Goal: Task Accomplishment & Management: Manage account settings

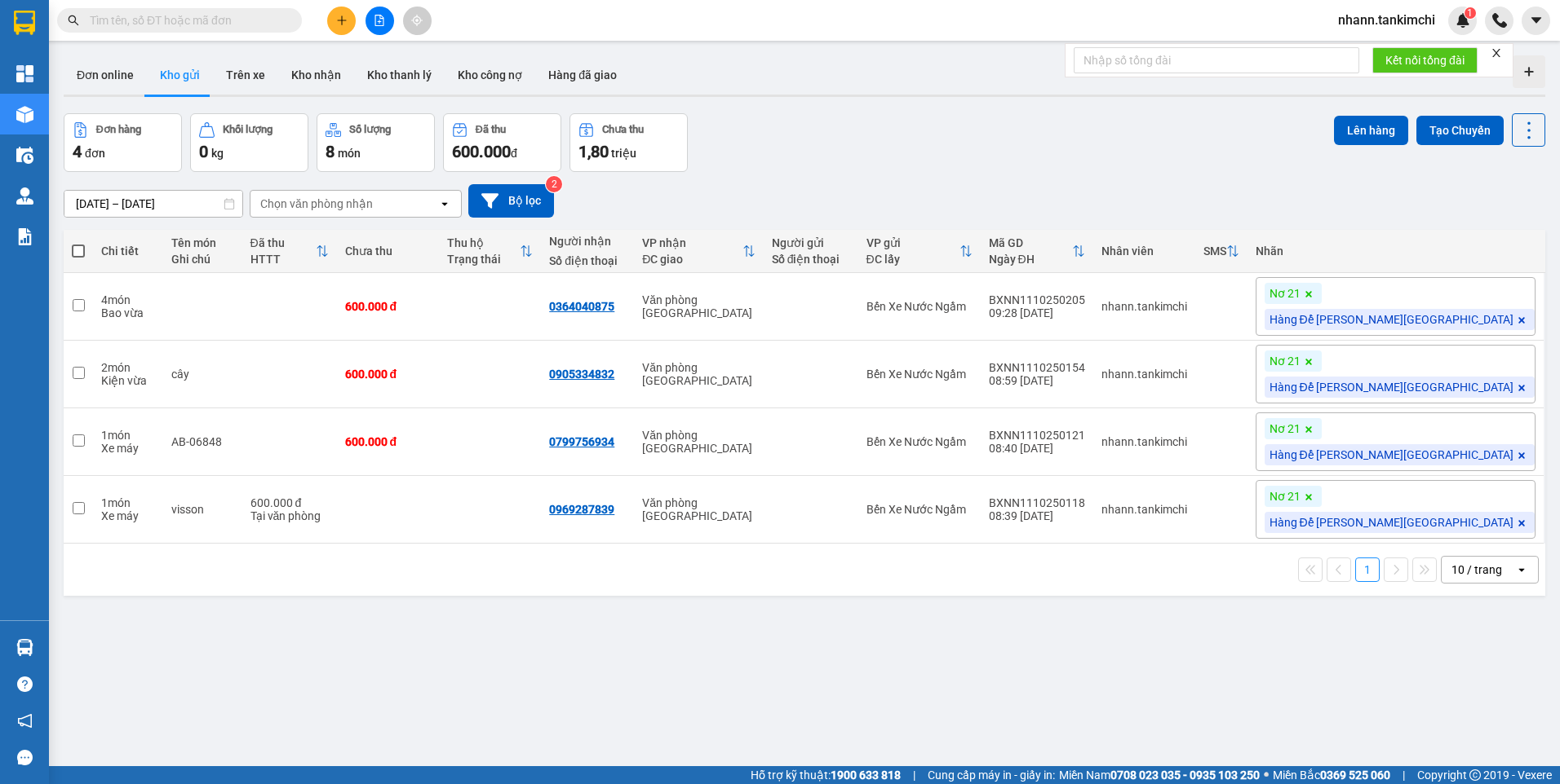
click at [157, 21] on input "text" at bounding box center [186, 20] width 192 height 18
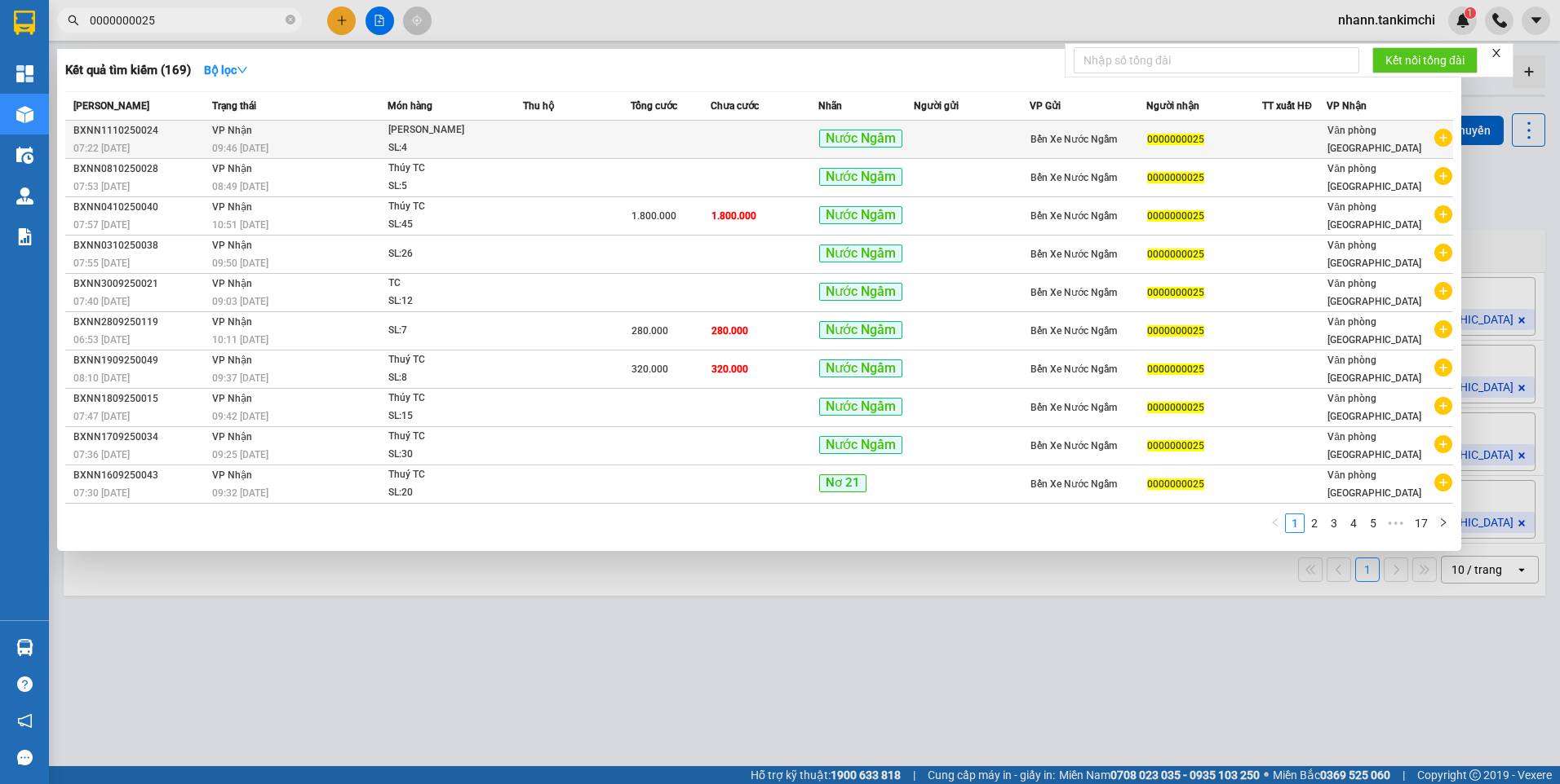
type input "0000000025"
click at [538, 139] on td at bounding box center [576, 139] width 107 height 38
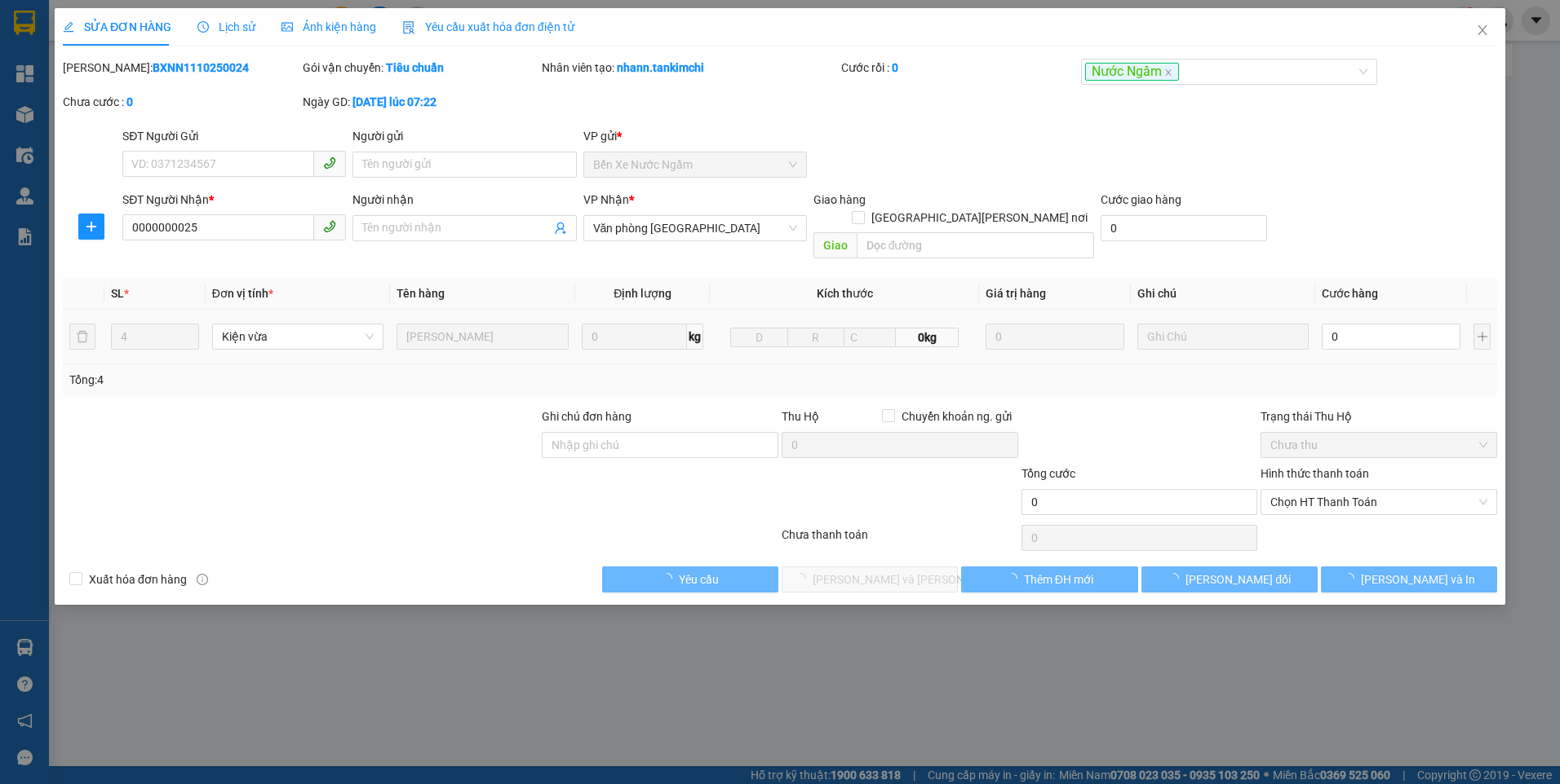
type input "0000000025"
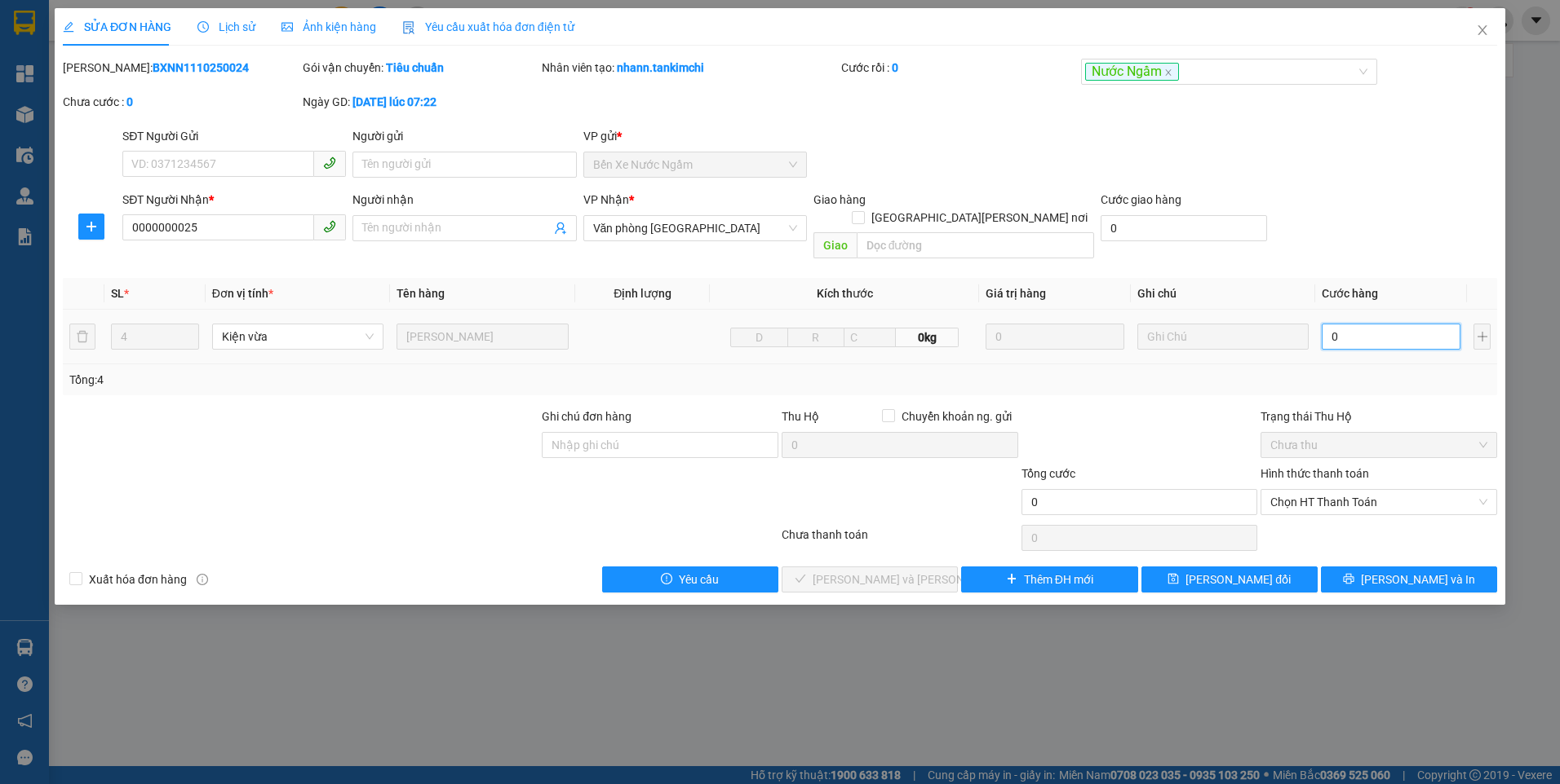
click at [1370, 324] on input "0" at bounding box center [1391, 337] width 139 height 26
type input "1"
type input "16"
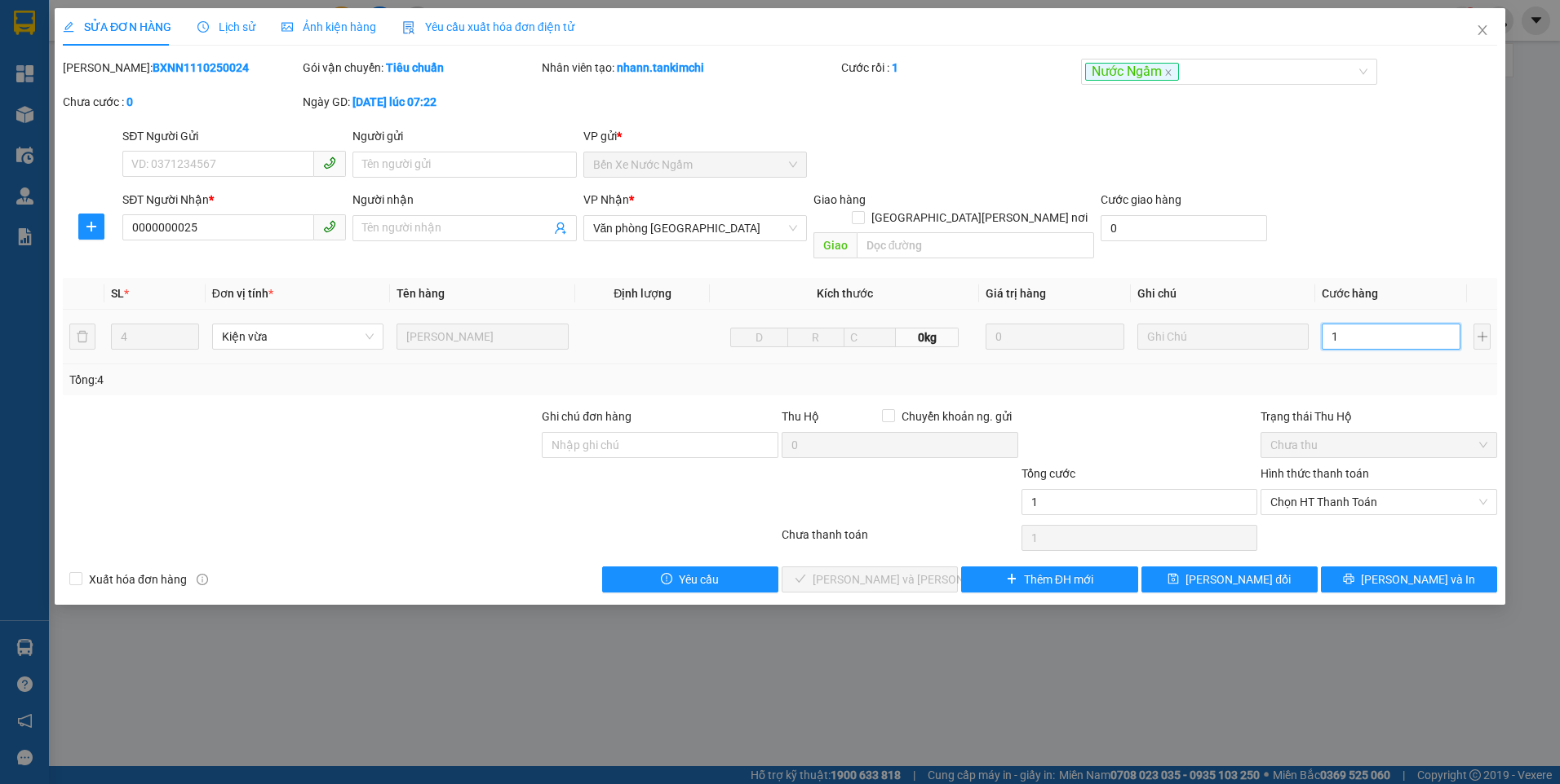
type input "16"
type input "160"
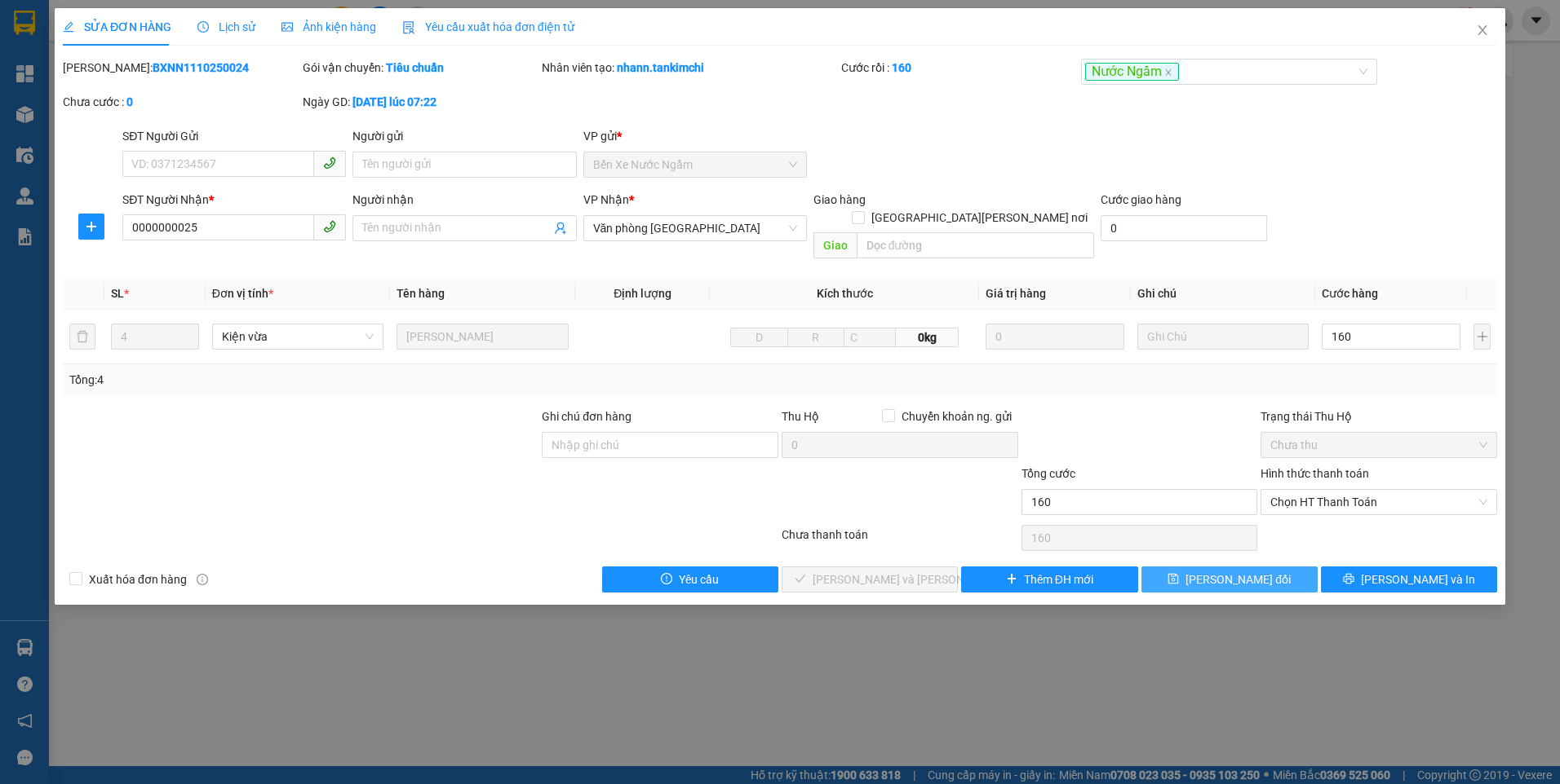
type input "160.000"
click at [1242, 571] on span "[PERSON_NAME] đổi" at bounding box center [1238, 580] width 105 height 18
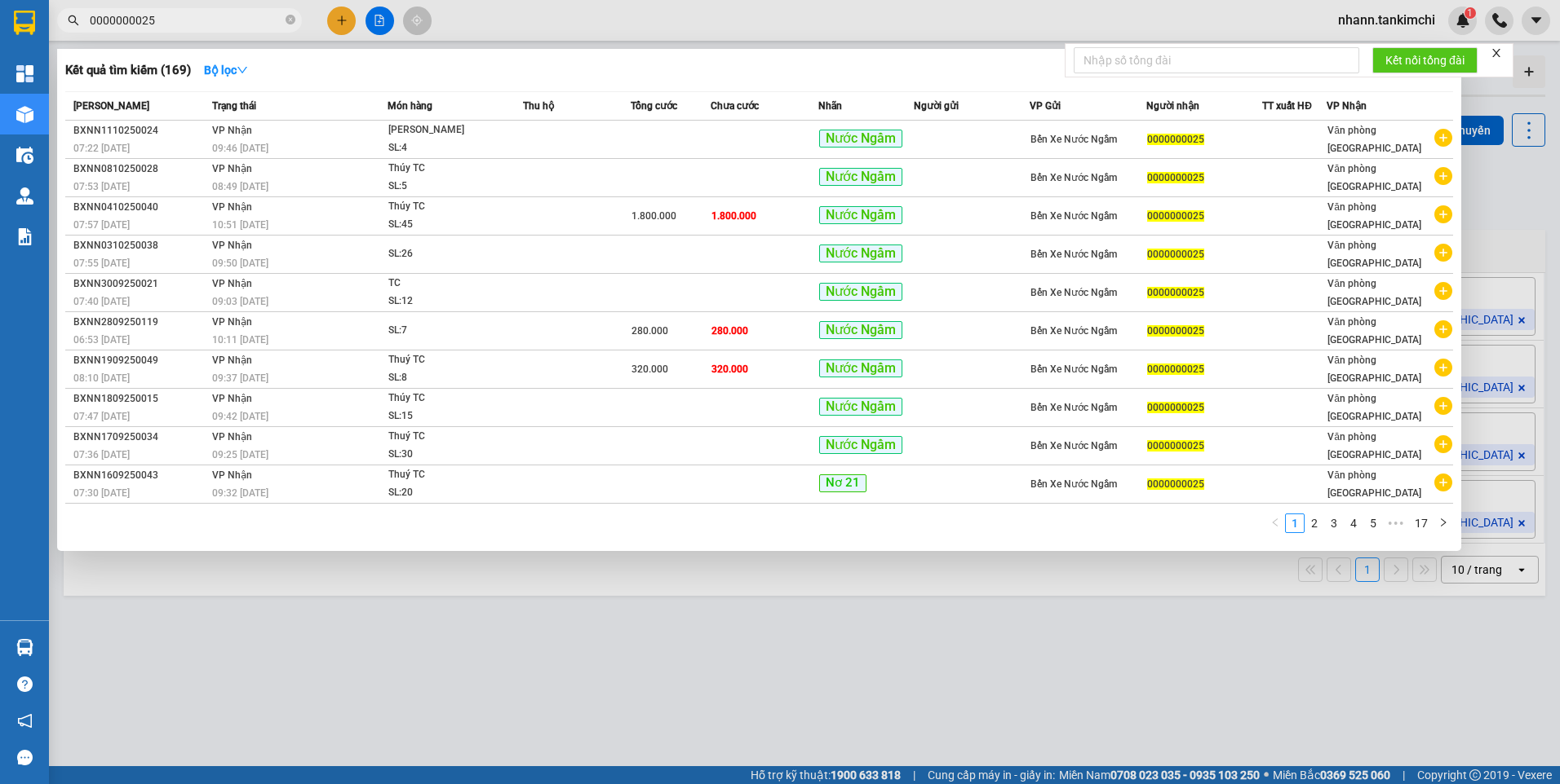
drag, startPoint x: 170, startPoint y: 18, endPoint x: 84, endPoint y: 42, distance: 89.3
click at [83, 35] on div "Kết quả [PERSON_NAME] ( 169 ) Bộ lọc Mã ĐH Trạng thái Món hàng Thu hộ Tổng [PER…" at bounding box center [159, 21] width 318 height 29
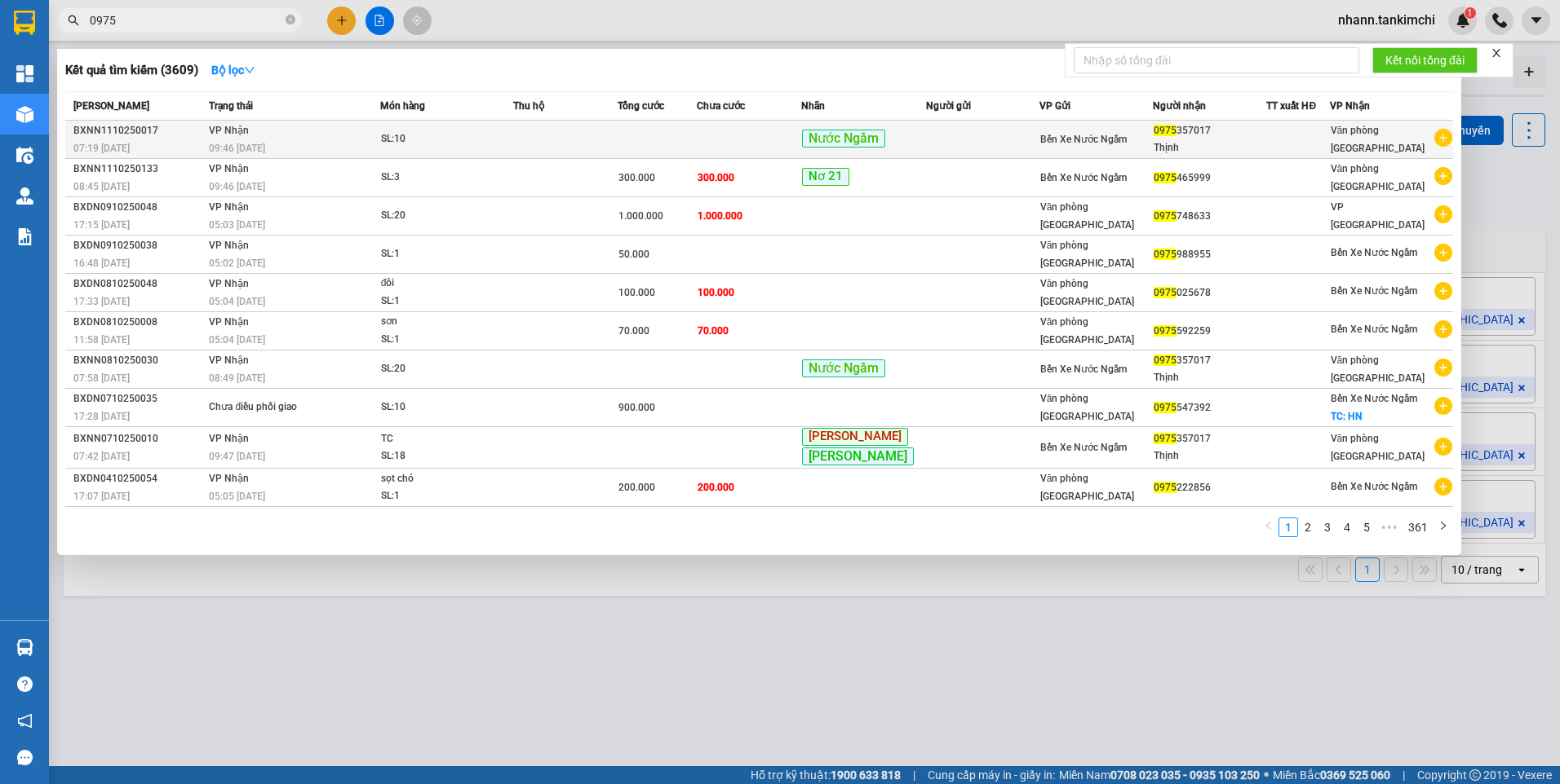
type input "0975"
click at [530, 138] on td at bounding box center [565, 139] width 105 height 38
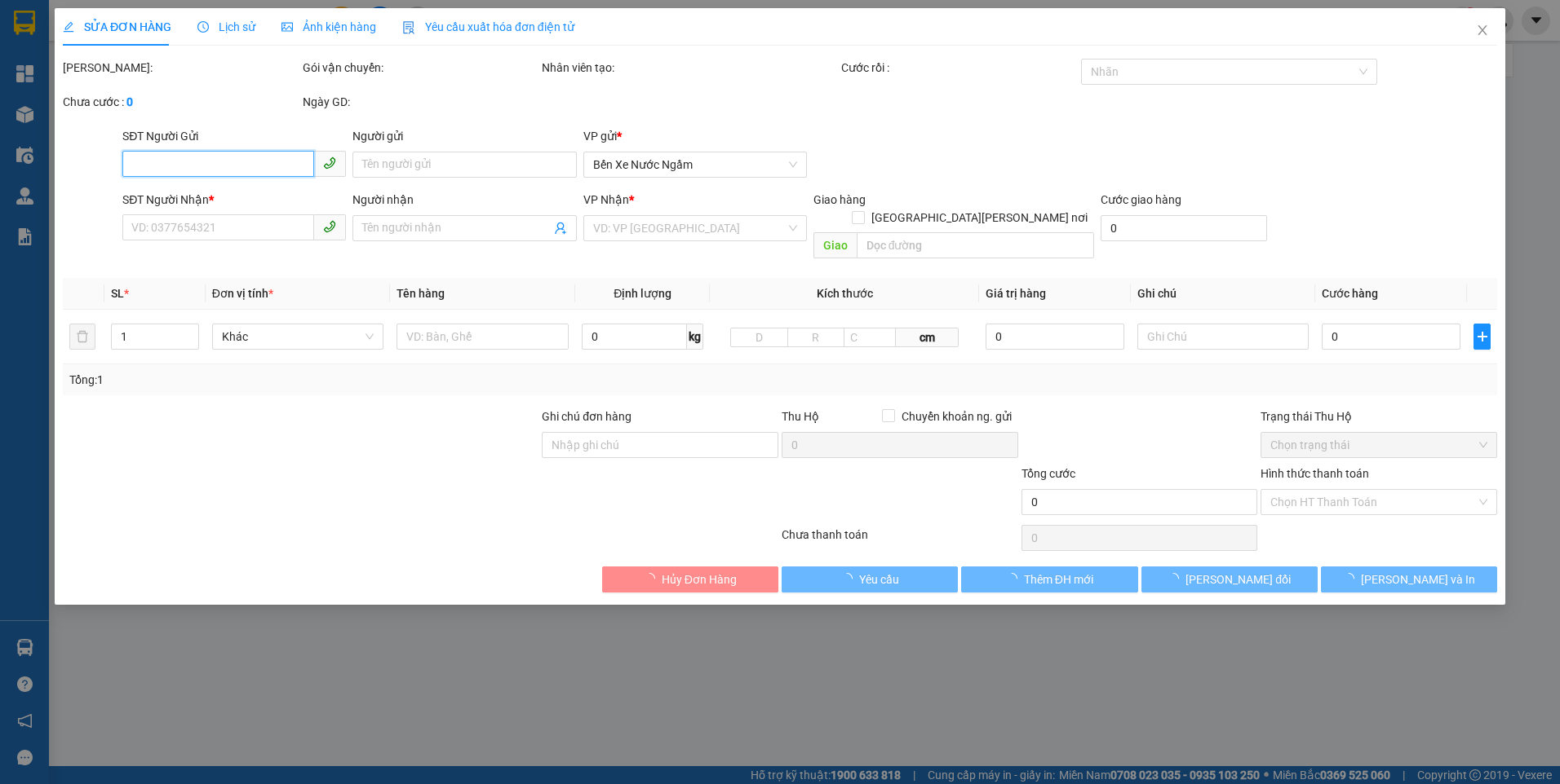
type input "0975357017"
type input "Thịnh"
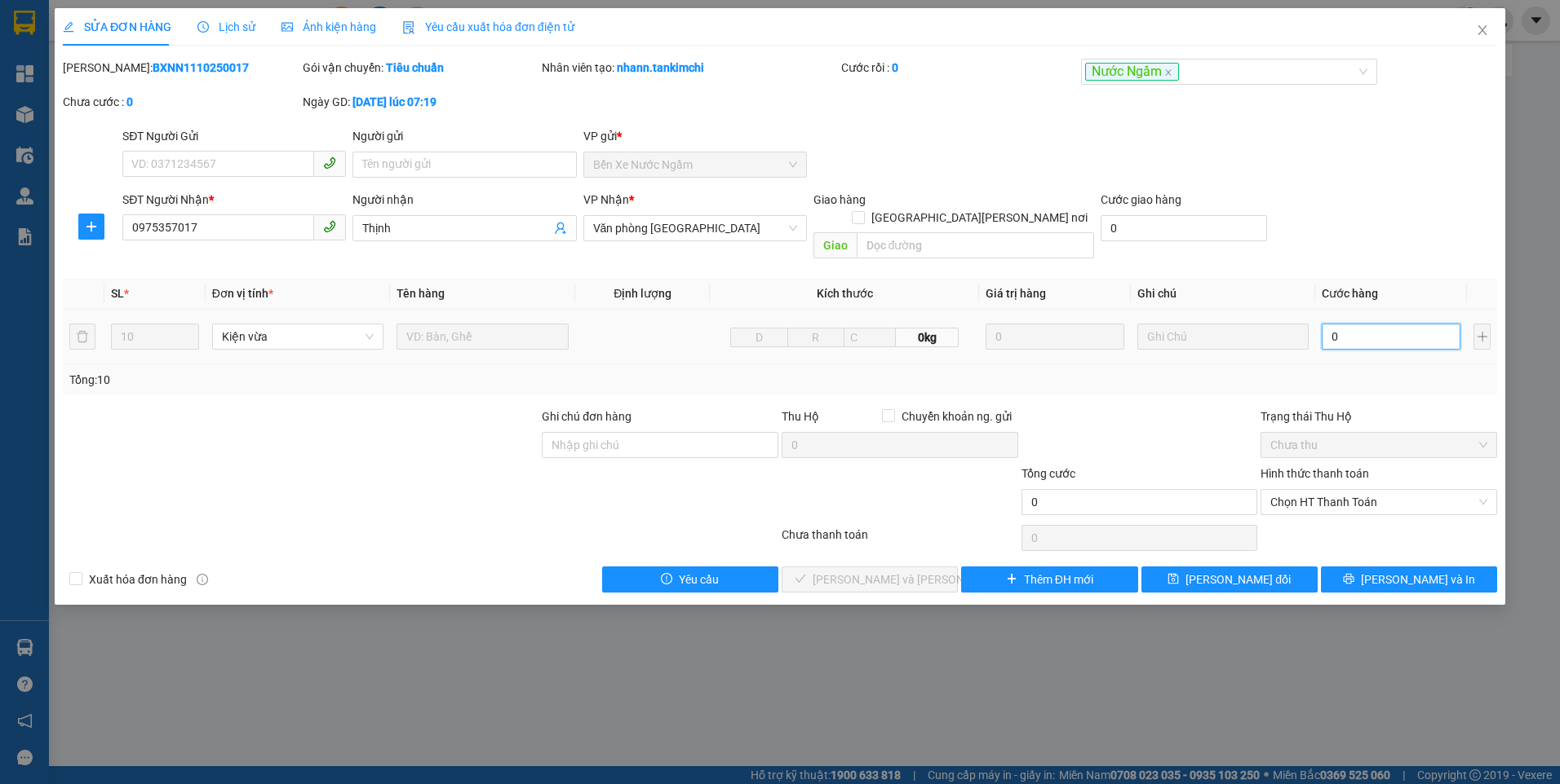
click at [1369, 324] on input "0" at bounding box center [1391, 337] width 139 height 26
type input "4"
type input "40"
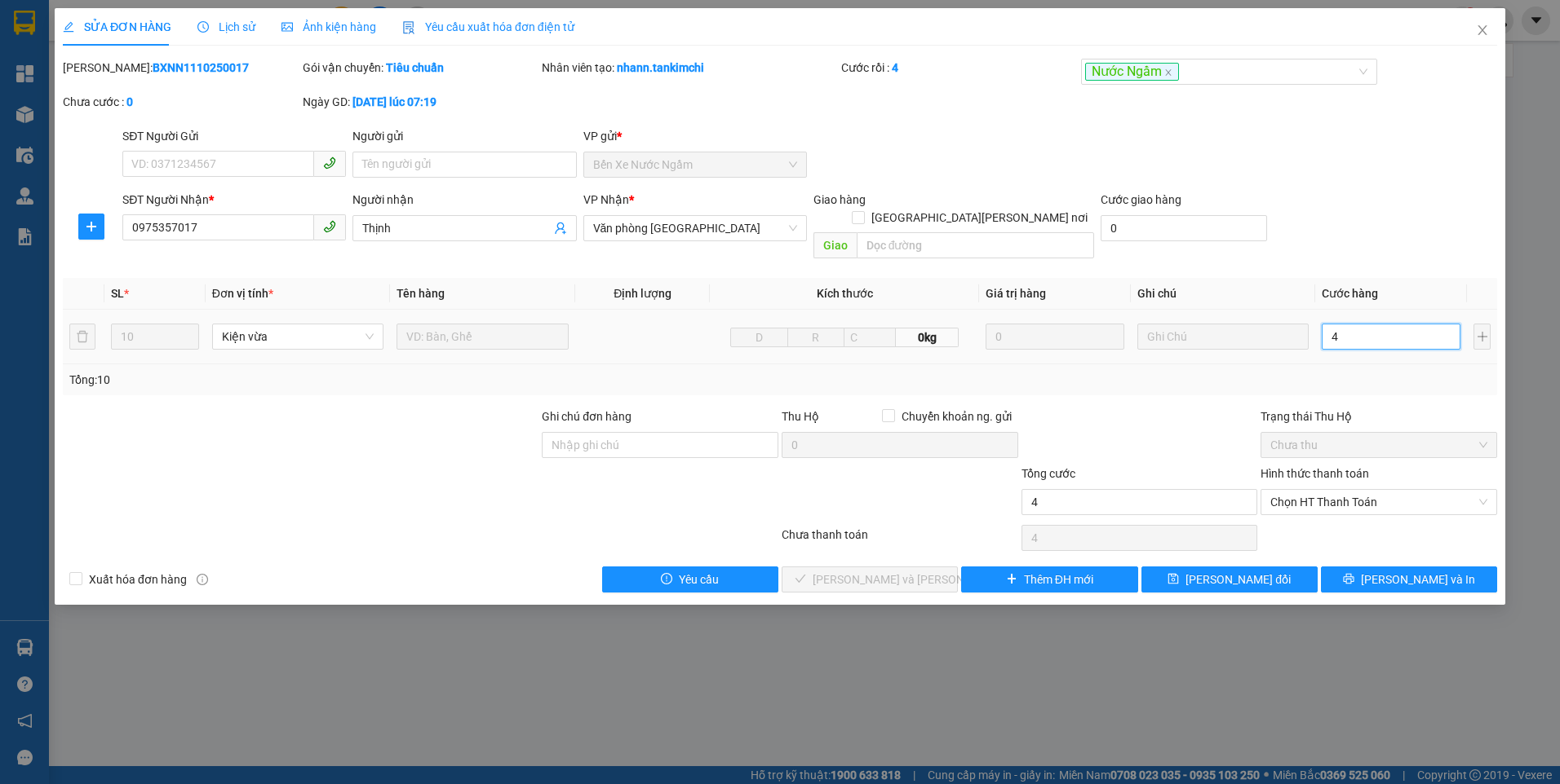
type input "40"
type input "400"
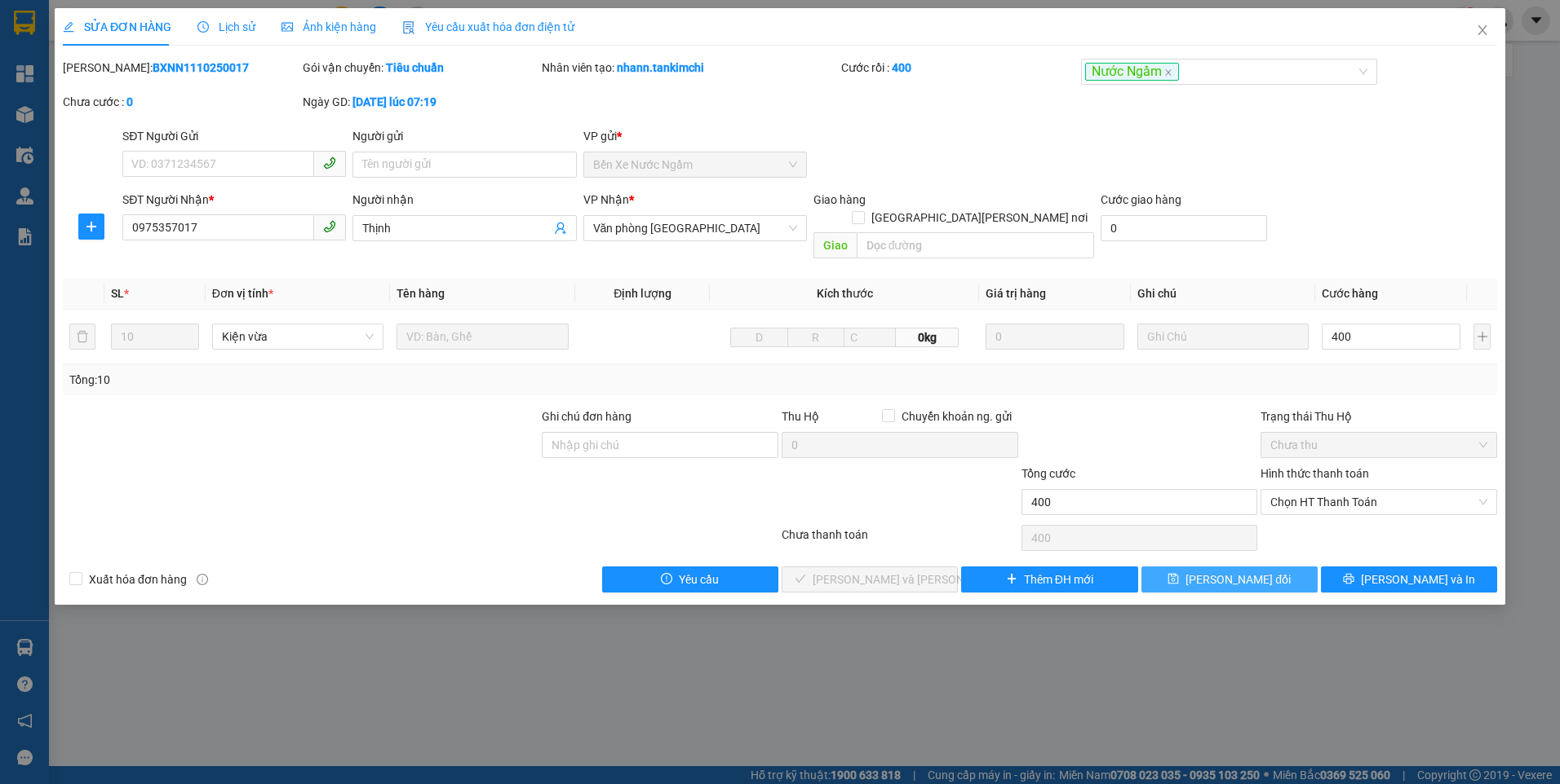
type input "400.000"
click at [1206, 571] on span "[PERSON_NAME] đổi" at bounding box center [1238, 580] width 105 height 18
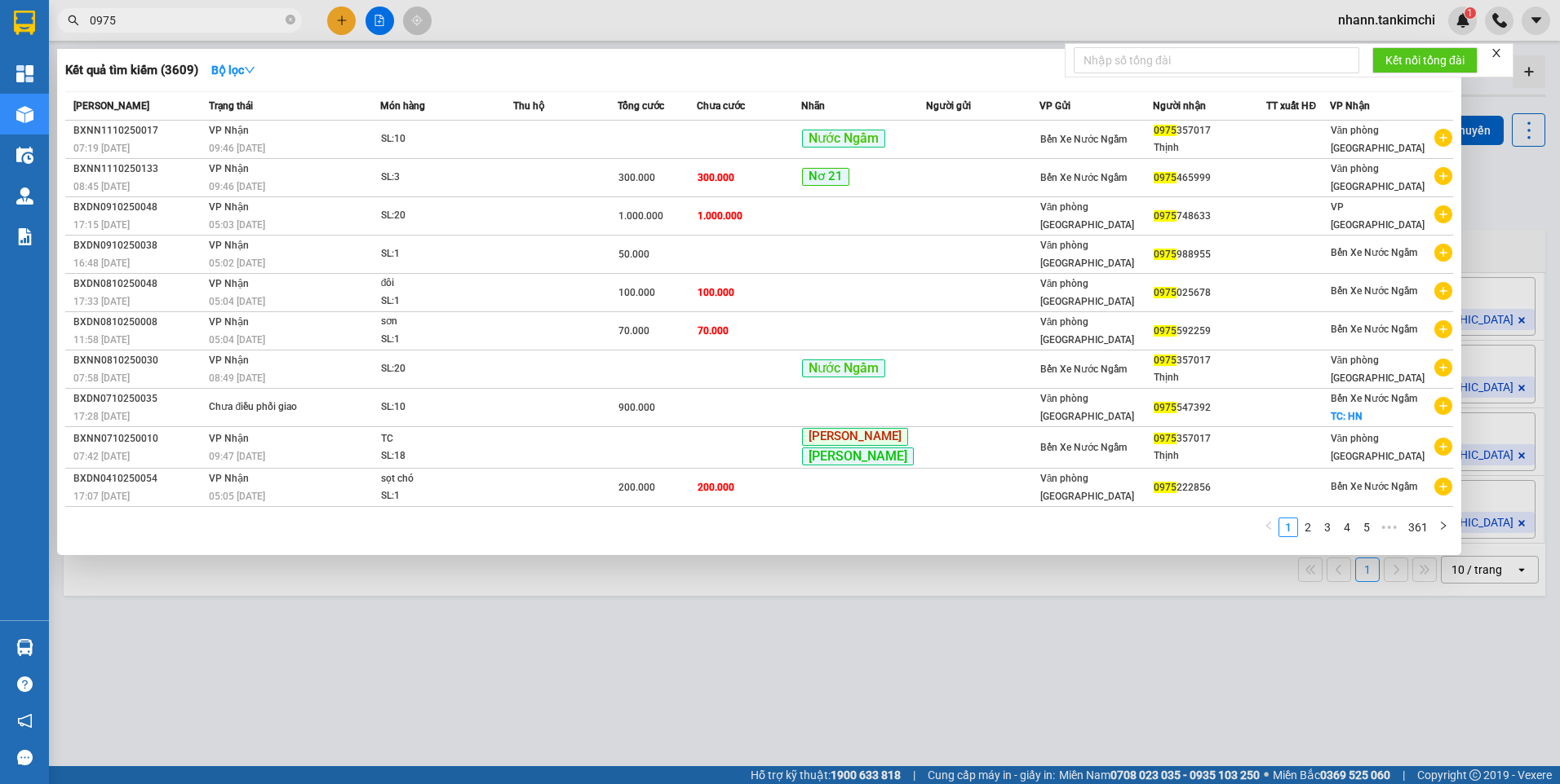
drag, startPoint x: 119, startPoint y: 16, endPoint x: 82, endPoint y: 23, distance: 37.7
click at [82, 23] on span "0975" at bounding box center [179, 20] width 244 height 24
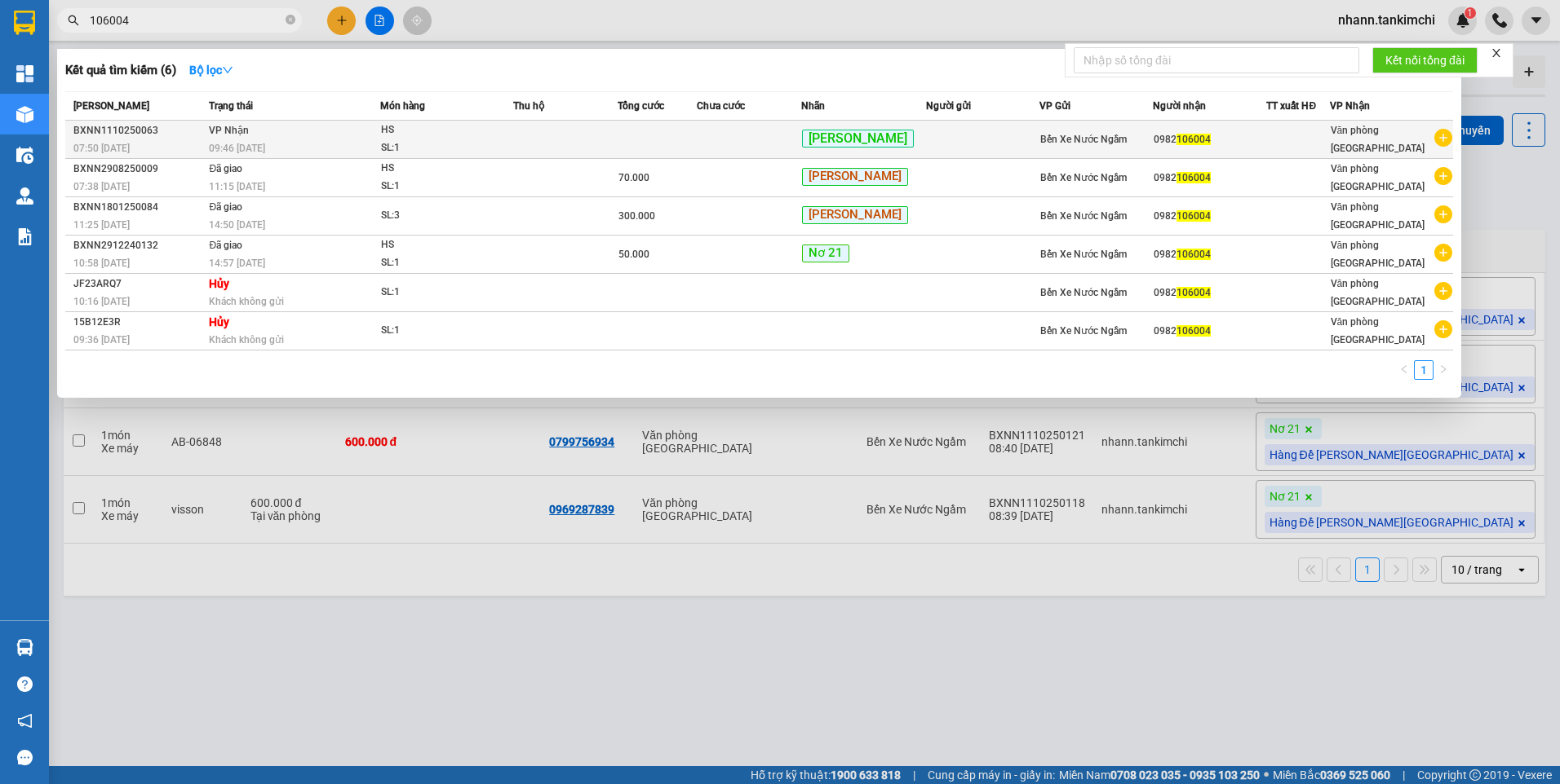
type input "106004"
click at [504, 139] on div "SL: 1" at bounding box center [442, 148] width 122 height 18
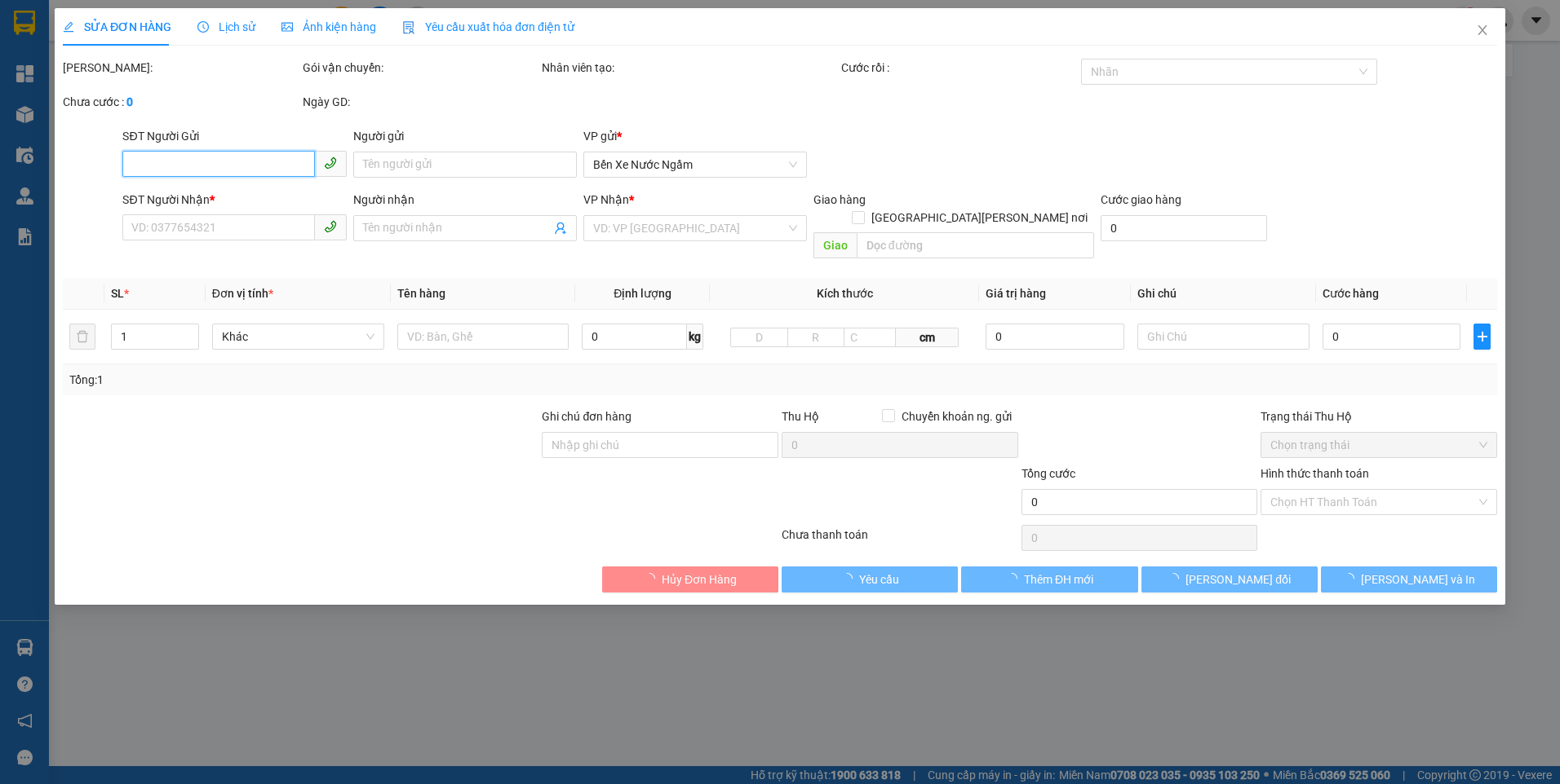
type input "0982106004"
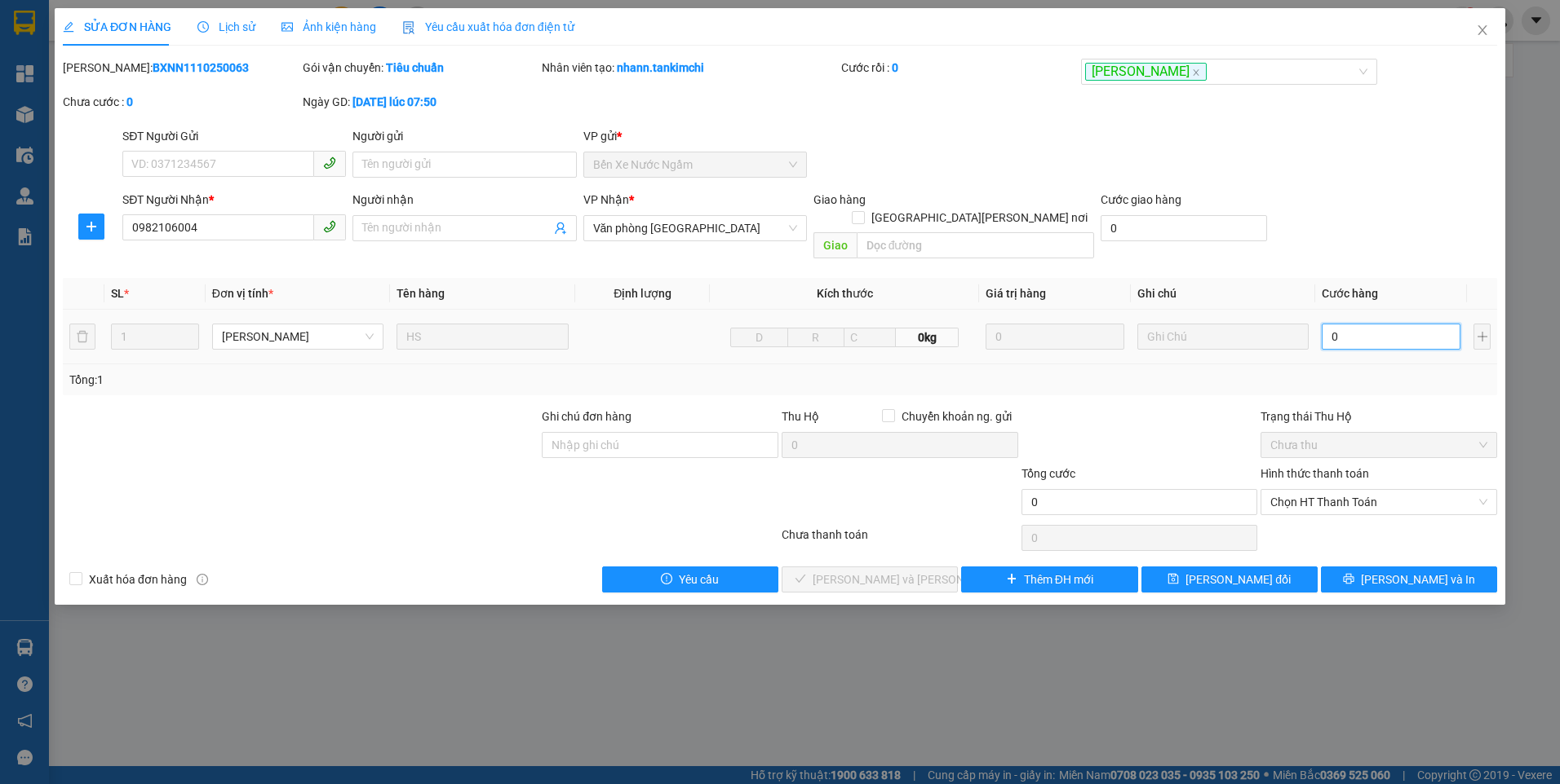
click at [1391, 324] on input "0" at bounding box center [1391, 337] width 139 height 26
type input "5"
type input "50"
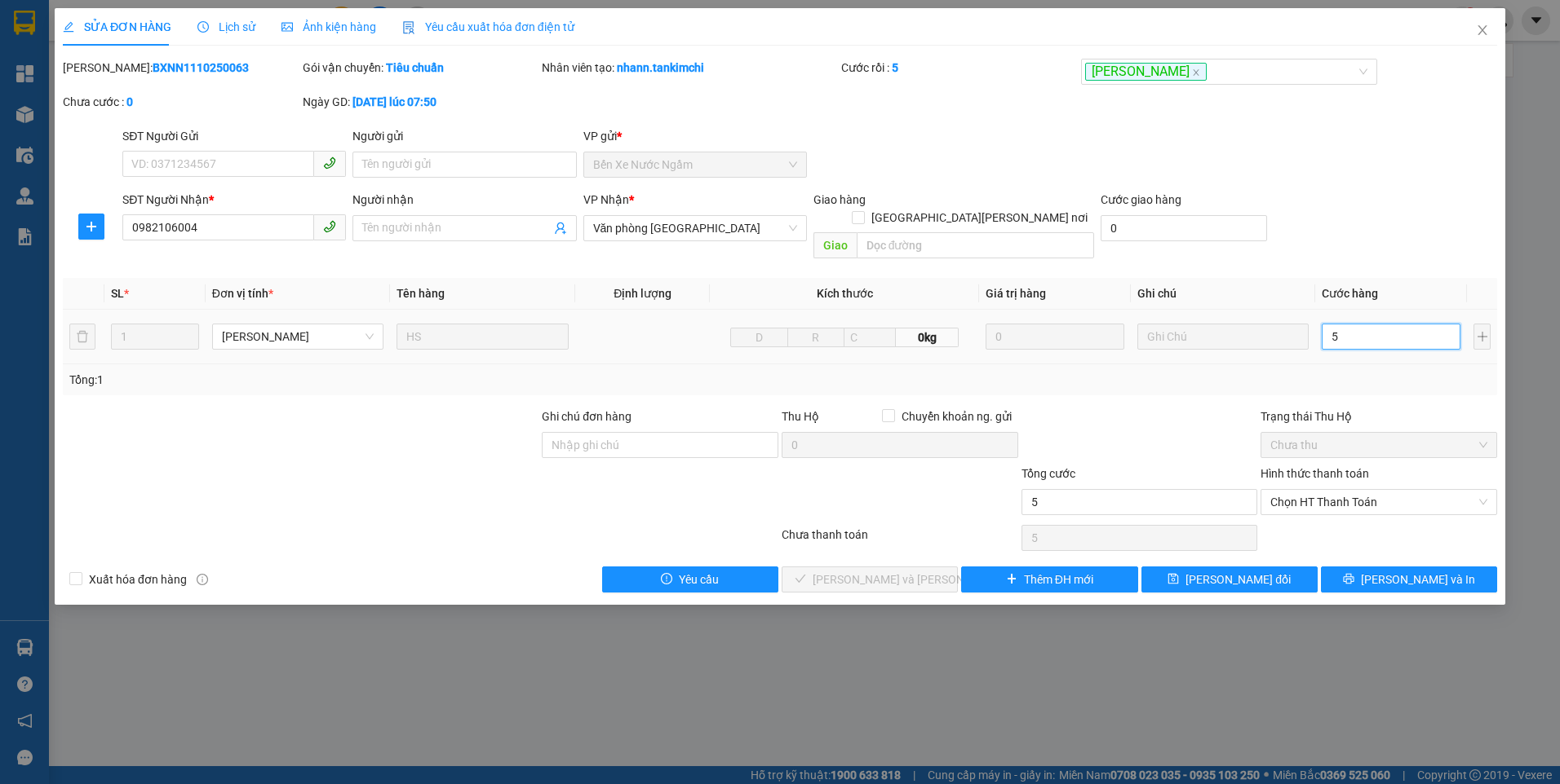
type input "50"
type input "50.000"
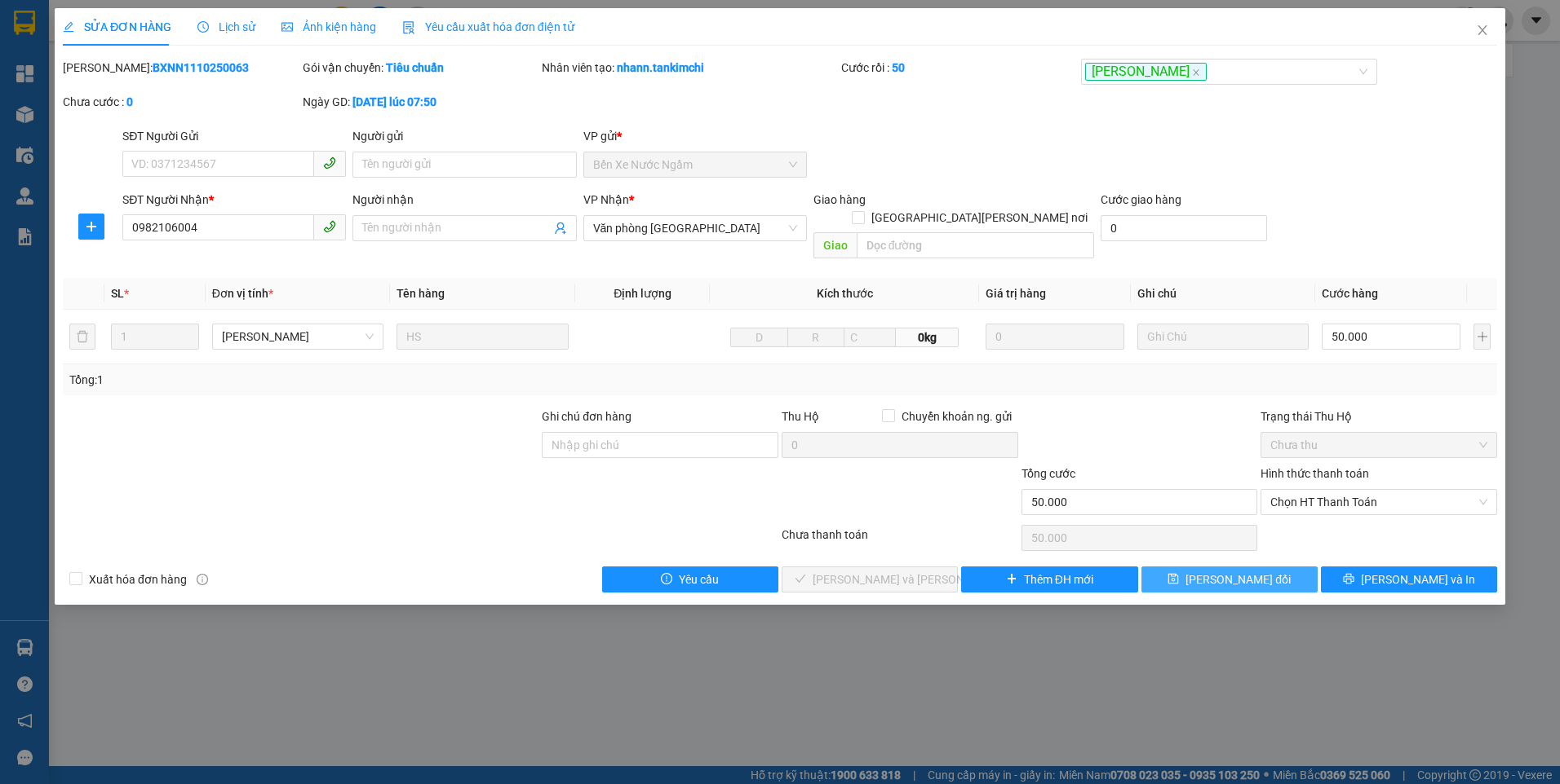
click at [1229, 571] on span "[PERSON_NAME] đổi" at bounding box center [1238, 580] width 105 height 18
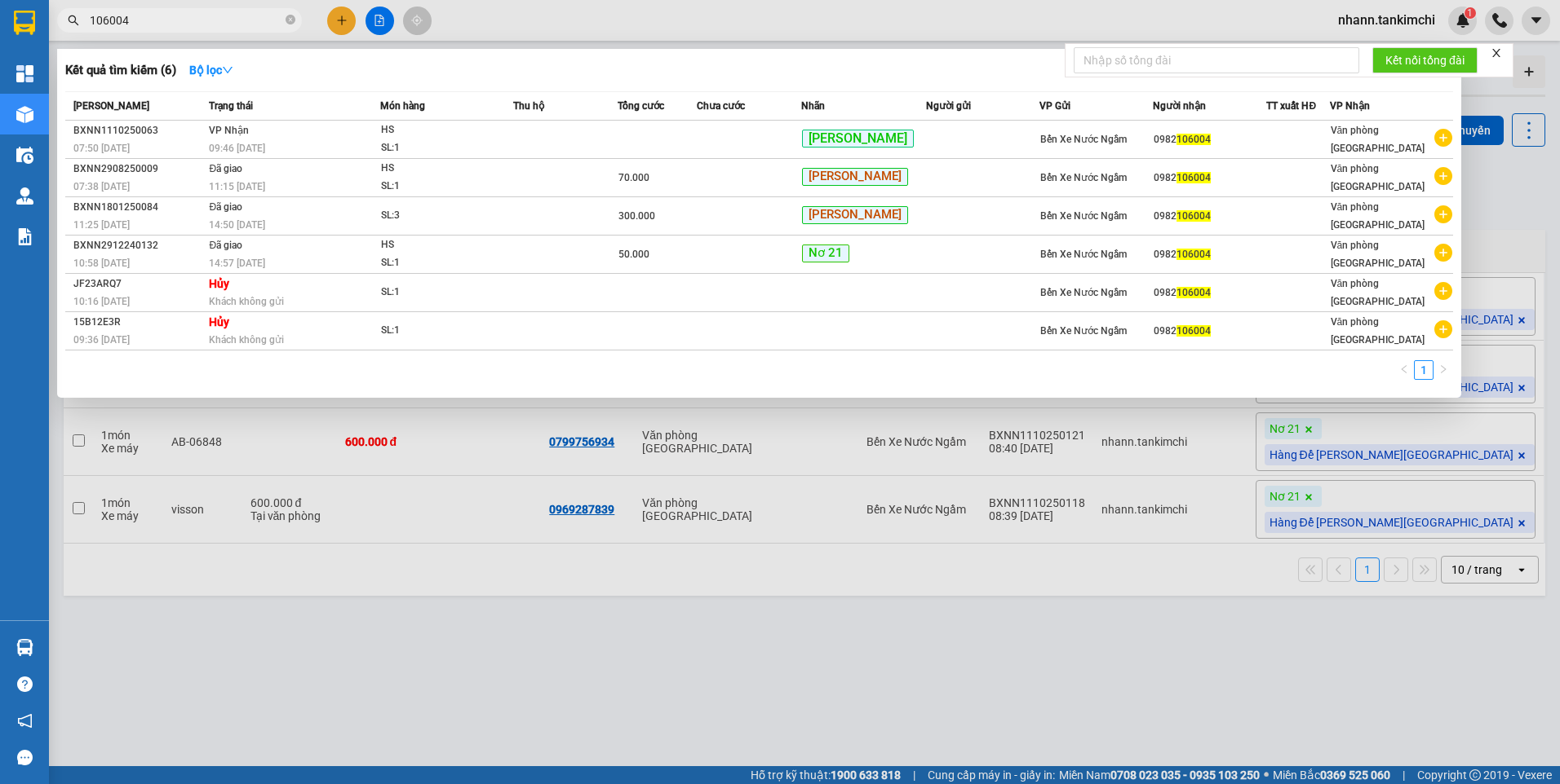
drag, startPoint x: 133, startPoint y: 12, endPoint x: 75, endPoint y: 25, distance: 59.4
click at [75, 25] on div "106004" at bounding box center [159, 20] width 318 height 24
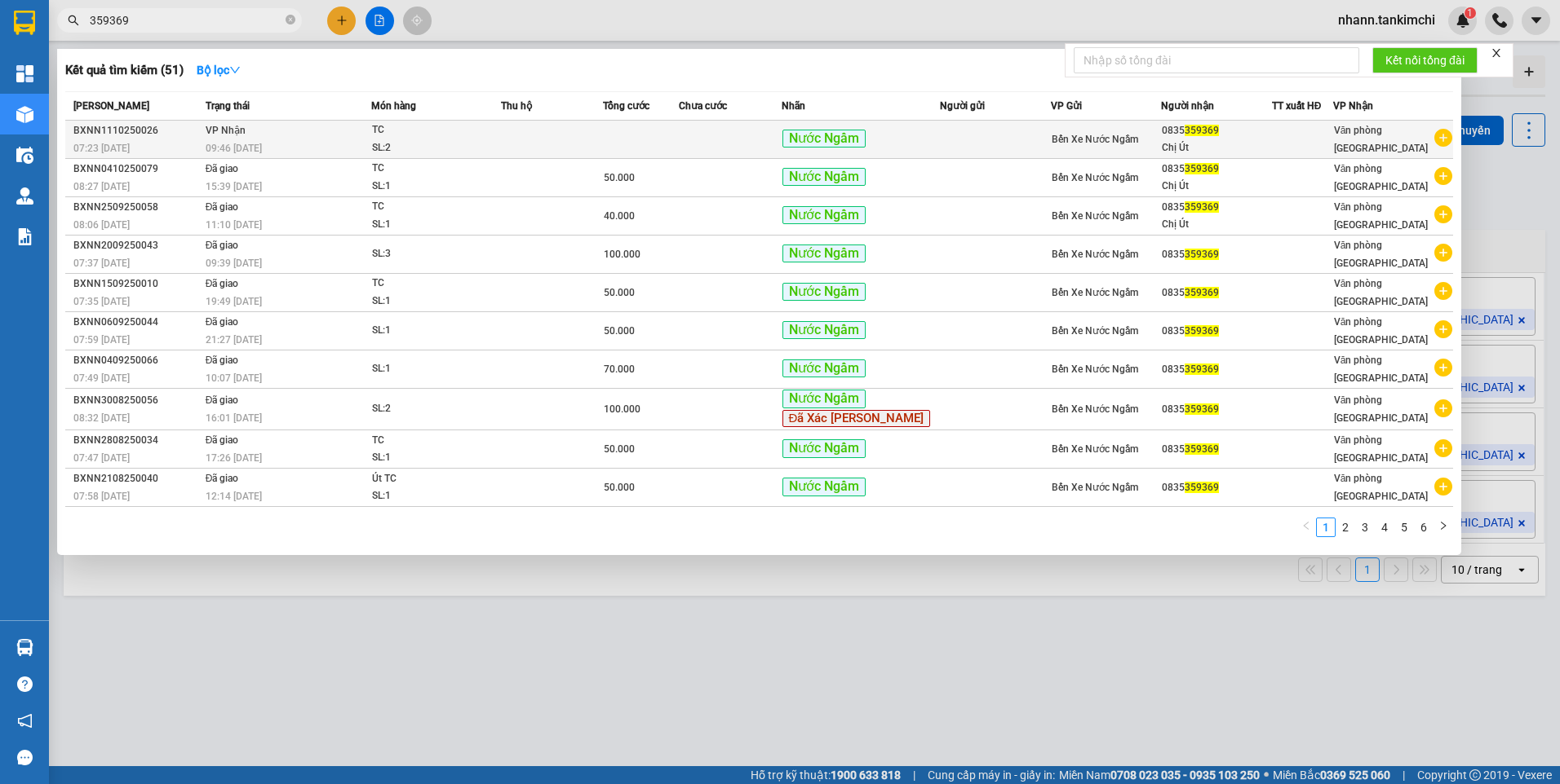
type input "359369"
click at [603, 139] on td at bounding box center [552, 139] width 102 height 38
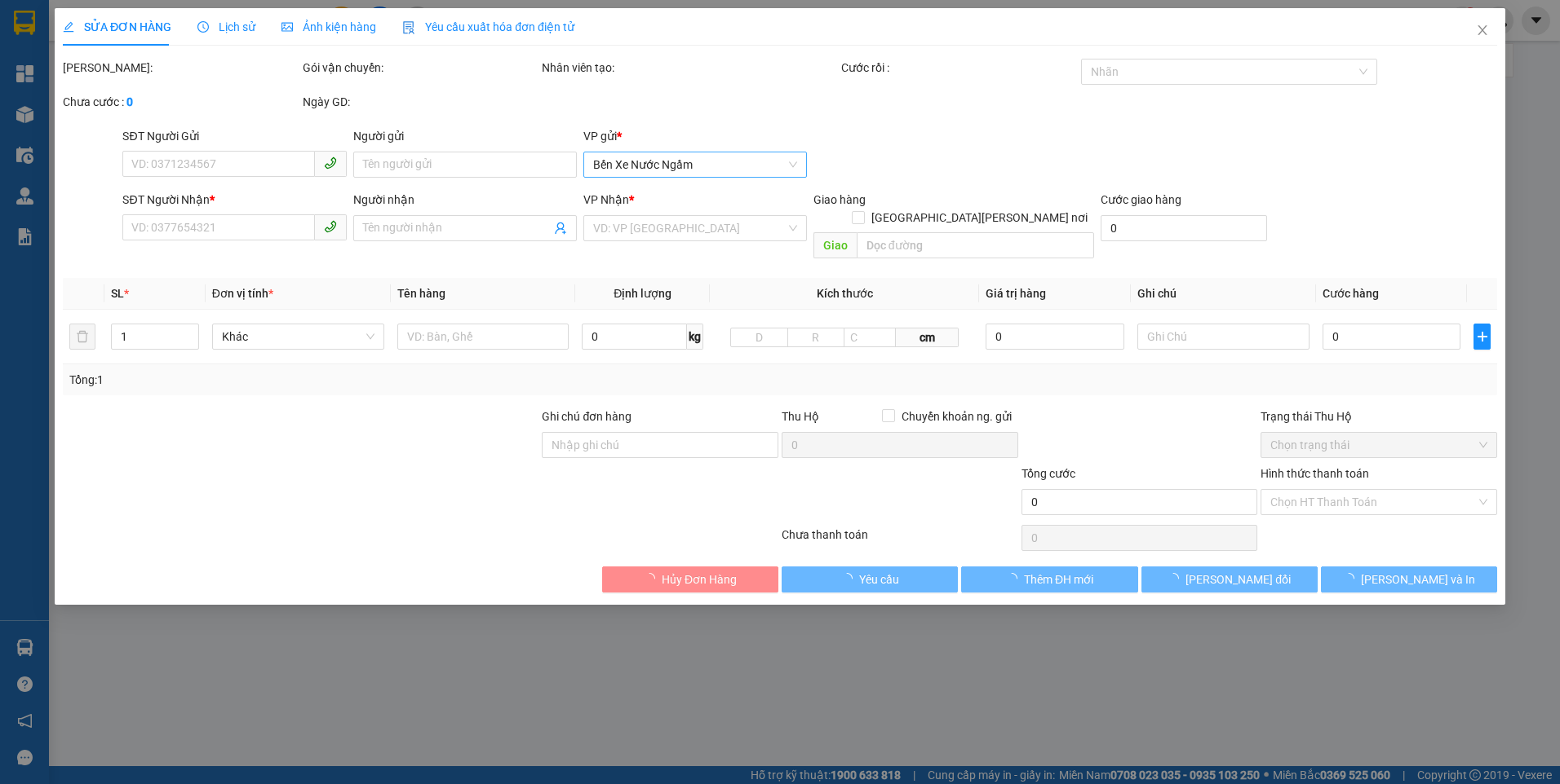
type input "0835359369"
type input "Chị Út"
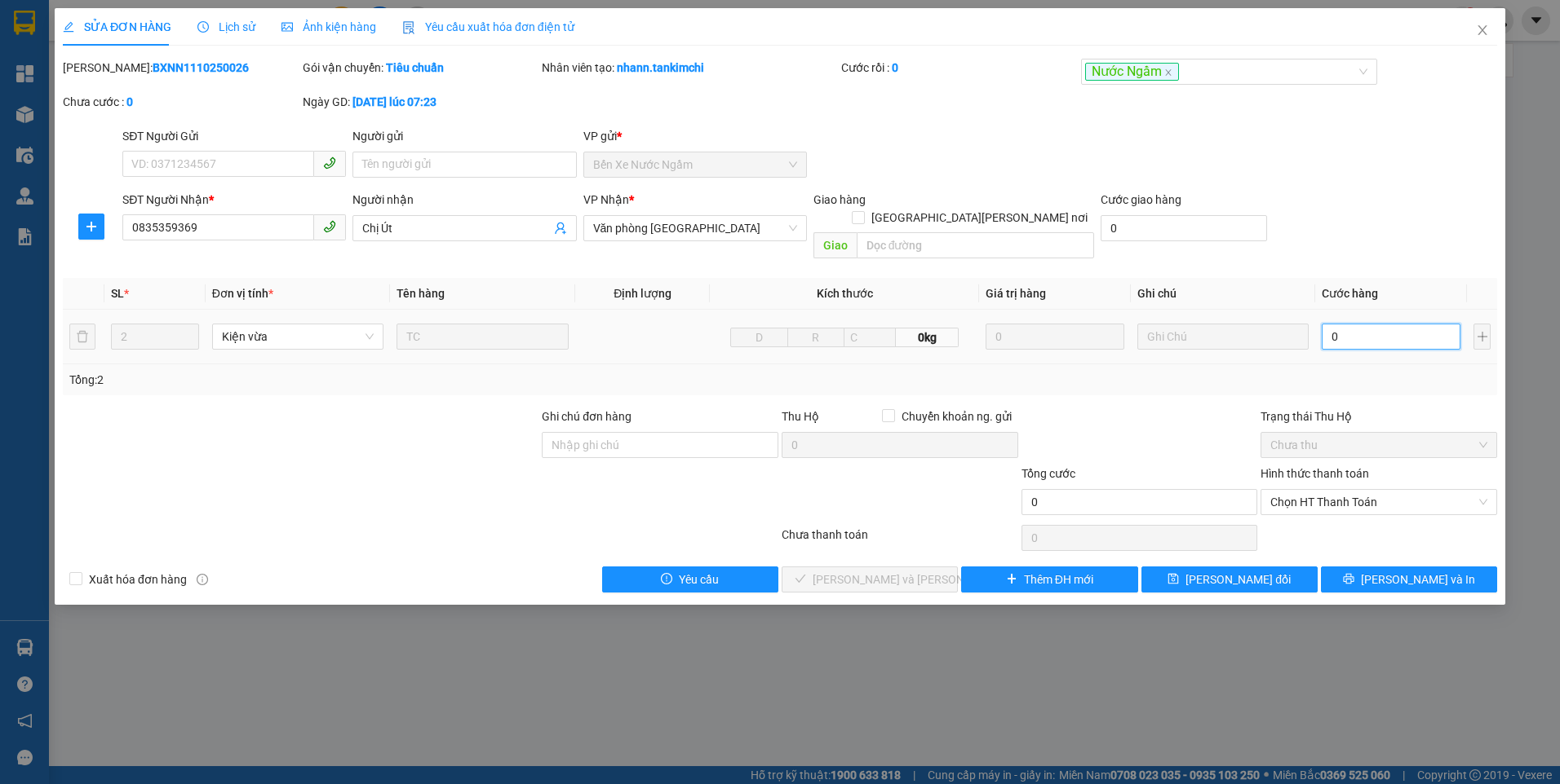
click at [1375, 324] on input "0" at bounding box center [1391, 337] width 139 height 26
type input "8"
type input "80"
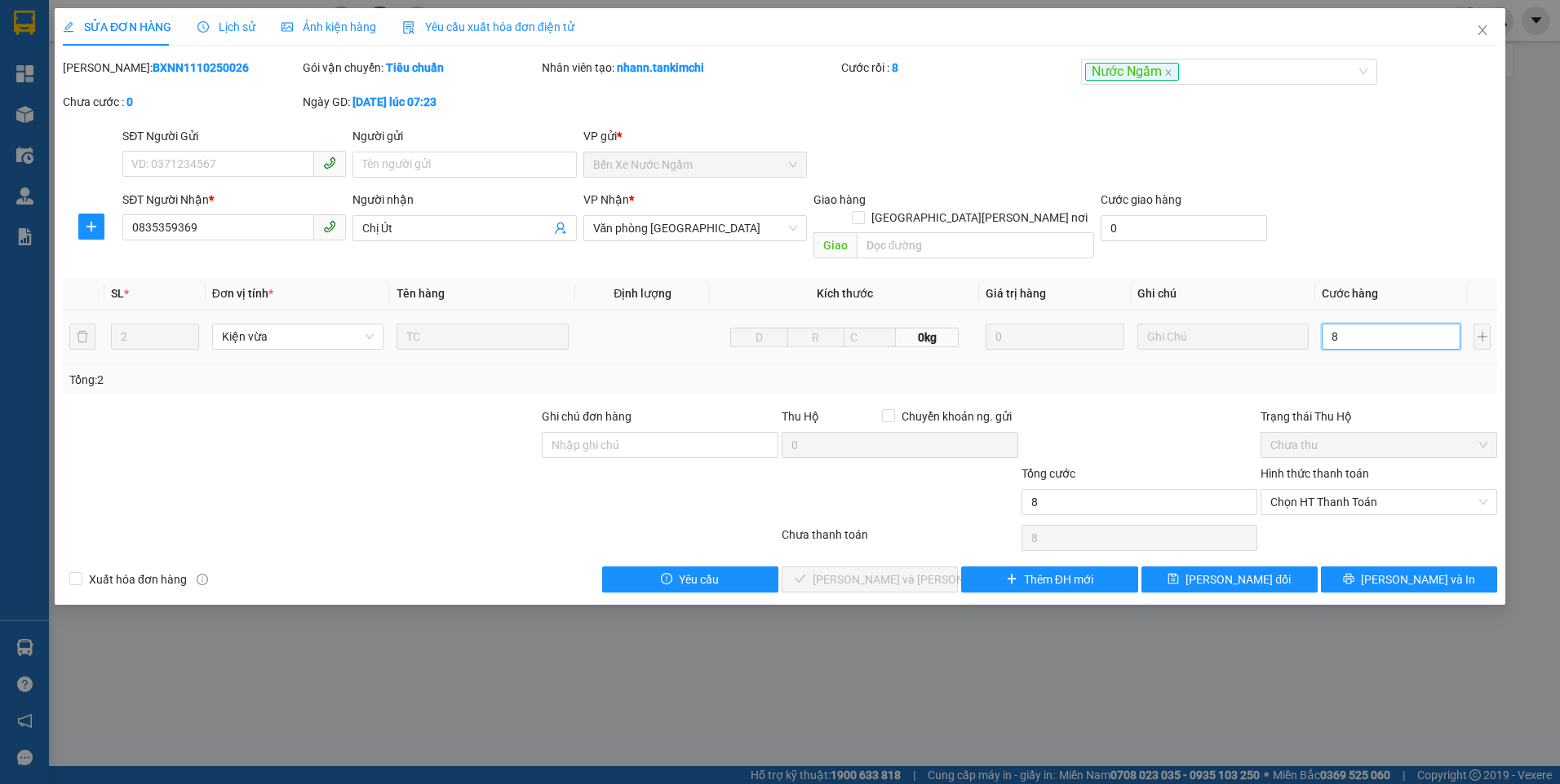
type input "80"
type input "80.000"
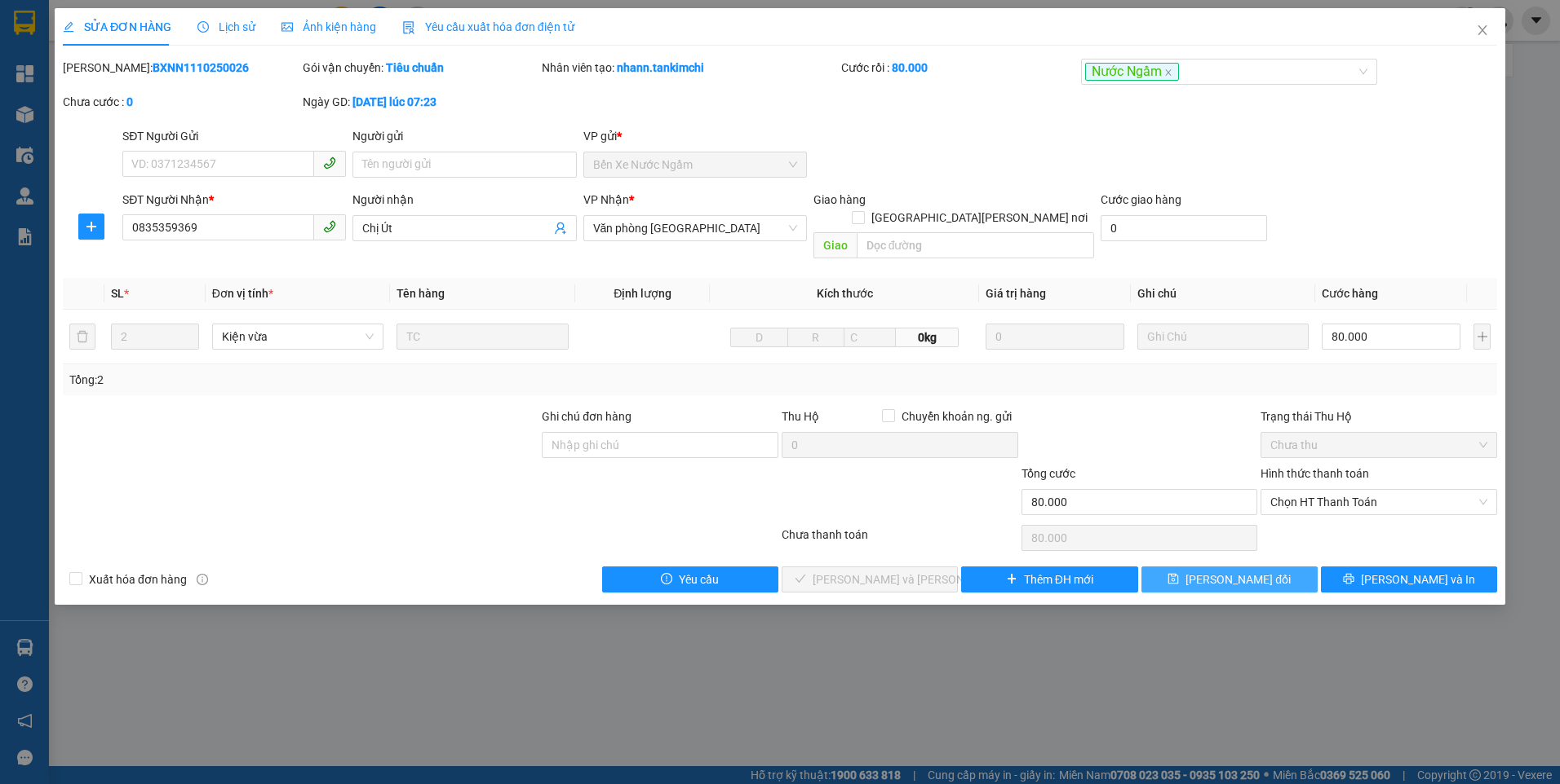
click at [1222, 571] on span "[PERSON_NAME] đổi" at bounding box center [1238, 580] width 105 height 18
